Goal: Information Seeking & Learning: Learn about a topic

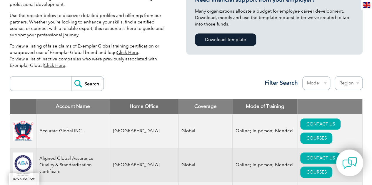
scroll to position [162, 0]
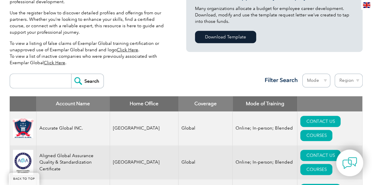
click at [327, 83] on select "Mode Online In-person Blended" at bounding box center [316, 81] width 28 height 14
select select "Online"
click at [302, 74] on select "Mode Online In-person Blended" at bounding box center [316, 81] width 28 height 14
click at [344, 80] on select "Region [GEOGRAPHIC_DATA] [GEOGRAPHIC_DATA] [GEOGRAPHIC_DATA] [GEOGRAPHIC_DATA] …" at bounding box center [348, 81] width 28 height 14
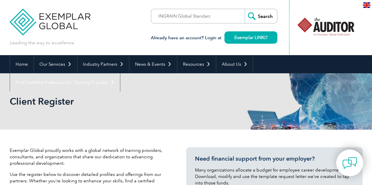
scroll to position [0, 11]
type input "INGRAIN Global Standard Pvt. Ltd"
click at [262, 15] on input "Search" at bounding box center [260, 16] width 32 height 14
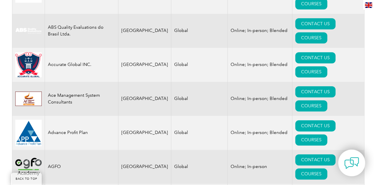
scroll to position [298, 0]
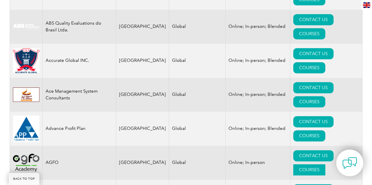
click at [325, 164] on link "COURSES" at bounding box center [309, 169] width 32 height 11
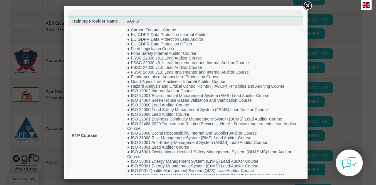
scroll to position [0, 0]
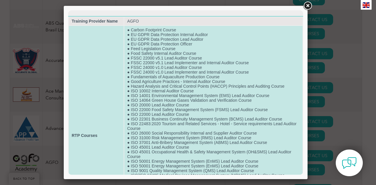
click at [226, 93] on td "● Carbon Footprint Course ● EU GDPR Data Protection Internal Auditor ● EU GDPR …" at bounding box center [213, 136] width 178 height 220
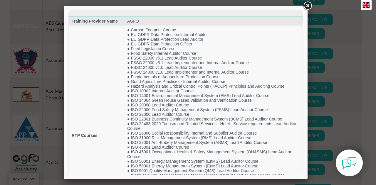
click at [307, 6] on link at bounding box center [307, 6] width 11 height 11
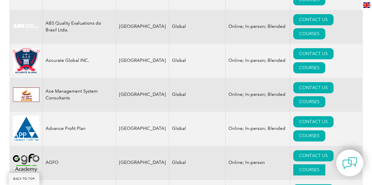
click at [325, 164] on link "COURSES" at bounding box center [309, 169] width 32 height 11
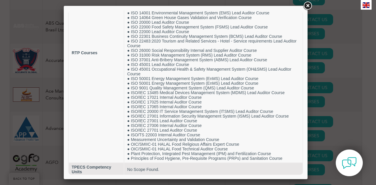
scroll to position [83, 0]
click at [305, 7] on link at bounding box center [307, 6] width 11 height 11
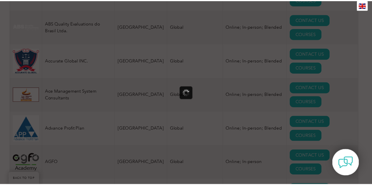
scroll to position [0, 0]
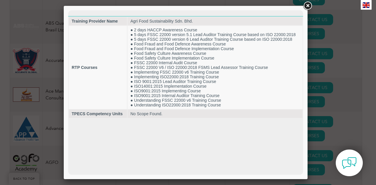
click at [308, 4] on link at bounding box center [307, 6] width 11 height 11
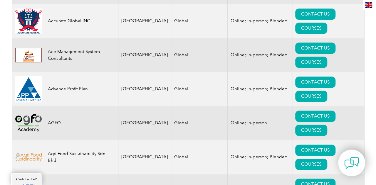
scroll to position [345, 0]
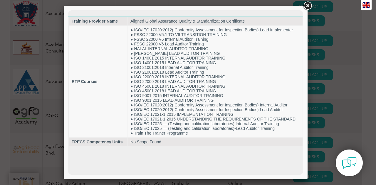
scroll to position [0, 0]
click at [307, 6] on link at bounding box center [307, 6] width 11 height 11
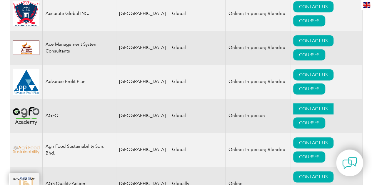
click at [293, 103] on link "CONTACT US" at bounding box center [313, 108] width 40 height 11
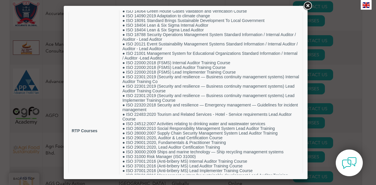
scroll to position [160, 0]
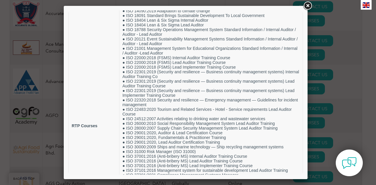
click at [308, 6] on link at bounding box center [307, 6] width 11 height 11
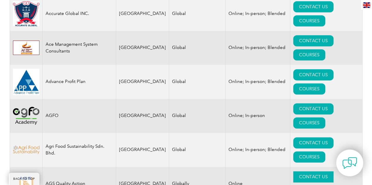
click at [294, 172] on link "CONTACT US" at bounding box center [313, 177] width 40 height 11
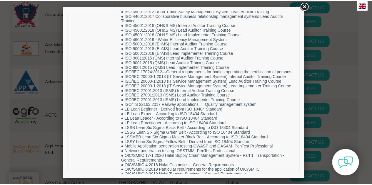
scroll to position [385, 0]
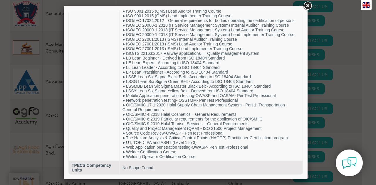
click at [308, 2] on link at bounding box center [307, 6] width 11 height 11
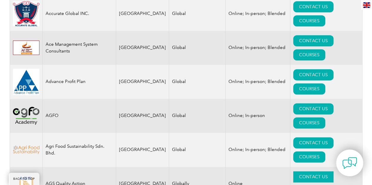
click at [293, 172] on link "CONTACT US" at bounding box center [313, 177] width 40 height 11
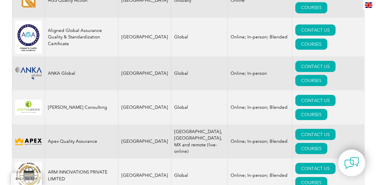
scroll to position [533, 0]
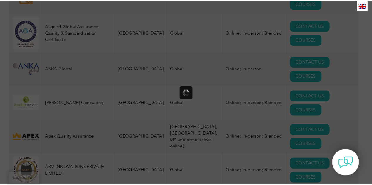
scroll to position [0, 0]
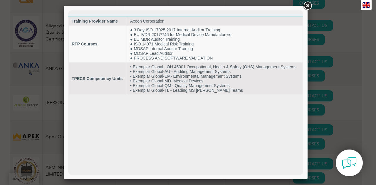
click at [307, 6] on link at bounding box center [307, 6] width 11 height 11
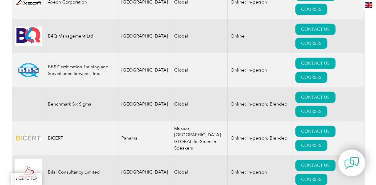
scroll to position [838, 0]
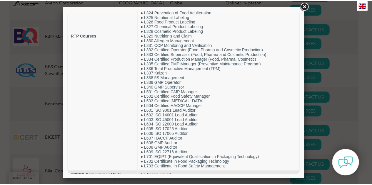
scroll to position [128, 0]
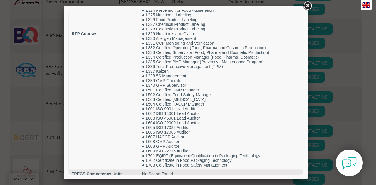
click at [310, 7] on link at bounding box center [307, 6] width 11 height 11
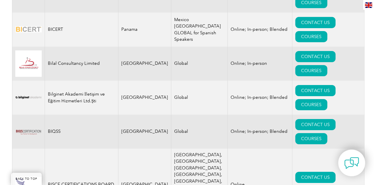
scroll to position [956, 0]
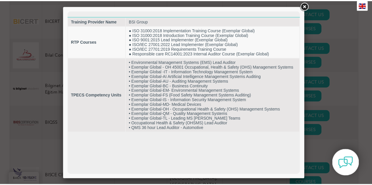
scroll to position [0, 0]
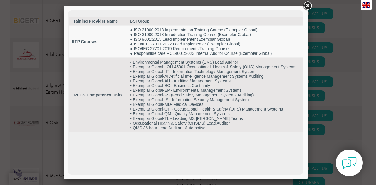
click at [307, 6] on link at bounding box center [307, 6] width 11 height 11
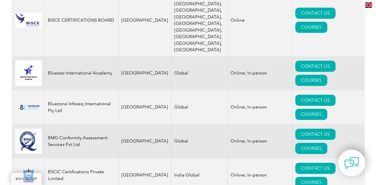
scroll to position [1120, 0]
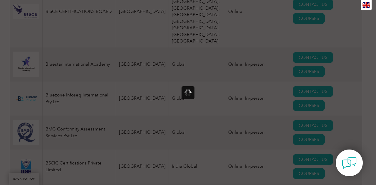
scroll to position [0, 0]
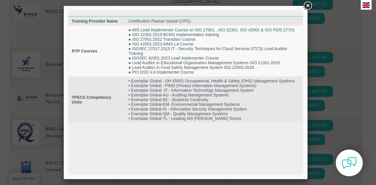
click at [310, 6] on link at bounding box center [307, 6] width 11 height 11
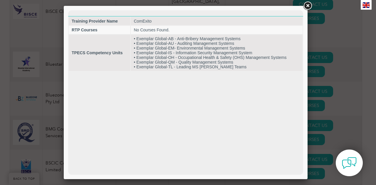
click at [309, 5] on link at bounding box center [307, 6] width 11 height 11
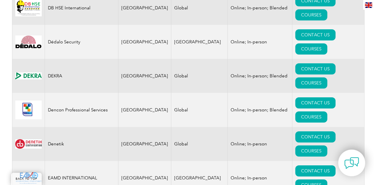
scroll to position [2068, 0]
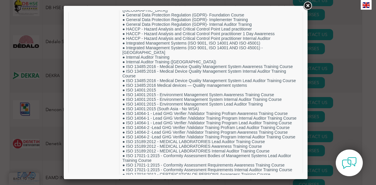
scroll to position [123, 0]
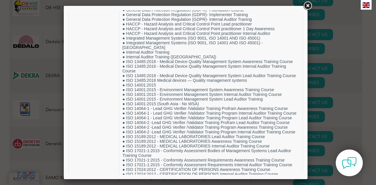
click at [308, 4] on link at bounding box center [307, 6] width 11 height 11
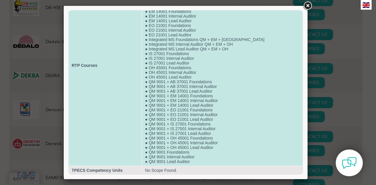
scroll to position [8, 0]
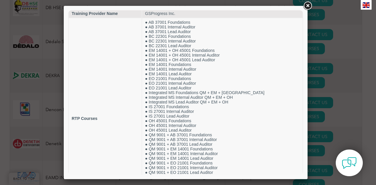
click at [306, 6] on link at bounding box center [307, 6] width 11 height 11
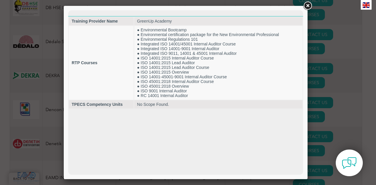
scroll to position [0, 0]
click at [308, 7] on link at bounding box center [307, 6] width 11 height 11
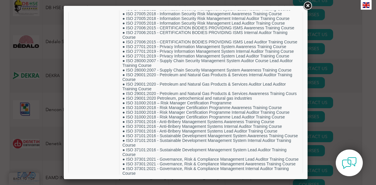
scroll to position [486, 0]
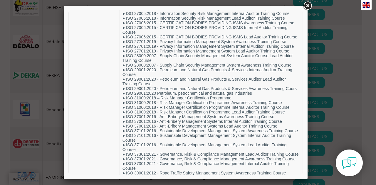
click at [307, 5] on link at bounding box center [307, 6] width 11 height 11
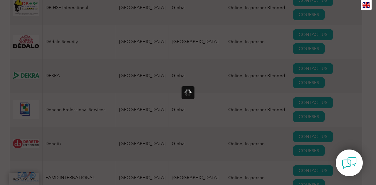
scroll to position [0, 0]
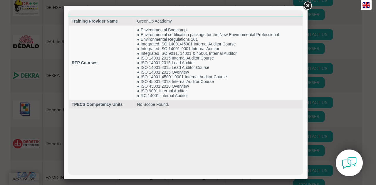
click at [309, 6] on link at bounding box center [307, 6] width 11 height 11
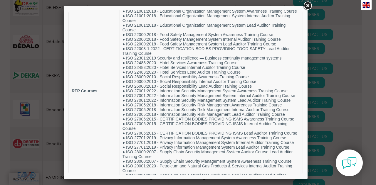
scroll to position [402, 0]
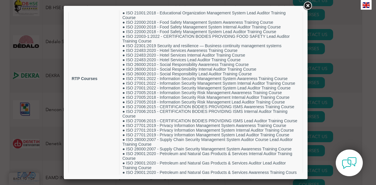
drag, startPoint x: 301, startPoint y: 38, endPoint x: 376, endPoint y: 112, distance: 105.3
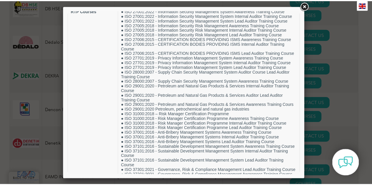
scroll to position [471, 0]
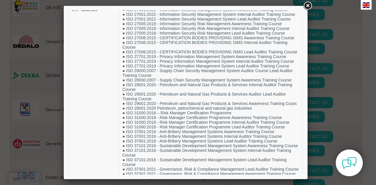
click at [308, 4] on link at bounding box center [307, 6] width 11 height 11
